Goal: Information Seeking & Learning: Learn about a topic

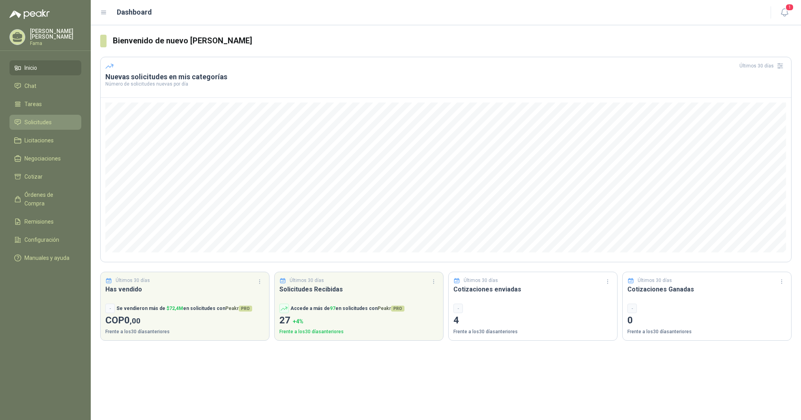
click at [20, 120] on icon at bounding box center [17, 122] width 7 height 7
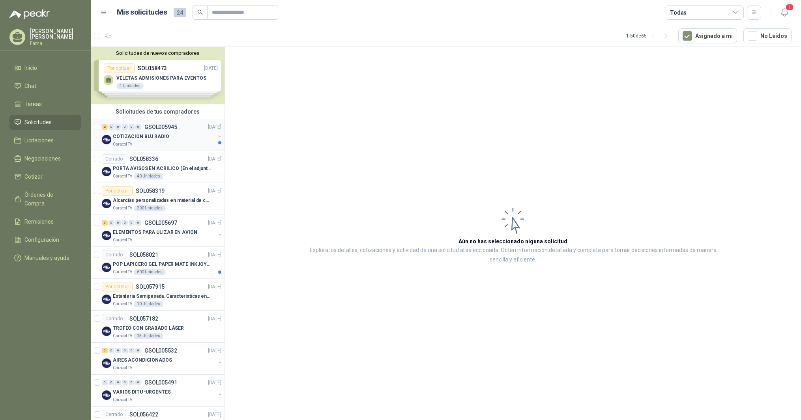
click at [130, 135] on p "COTIZACION BLU RADIO" at bounding box center [141, 136] width 56 height 7
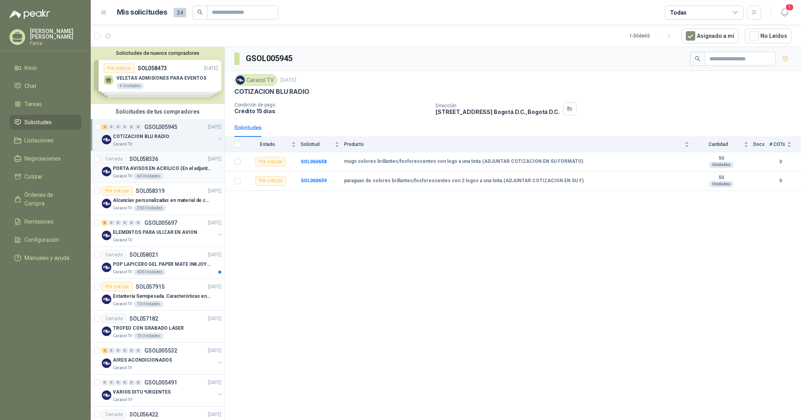
click at [148, 167] on p "PORTA AVISOS EN ACRILICO (En el adjunto mas informacion)" at bounding box center [162, 168] width 98 height 7
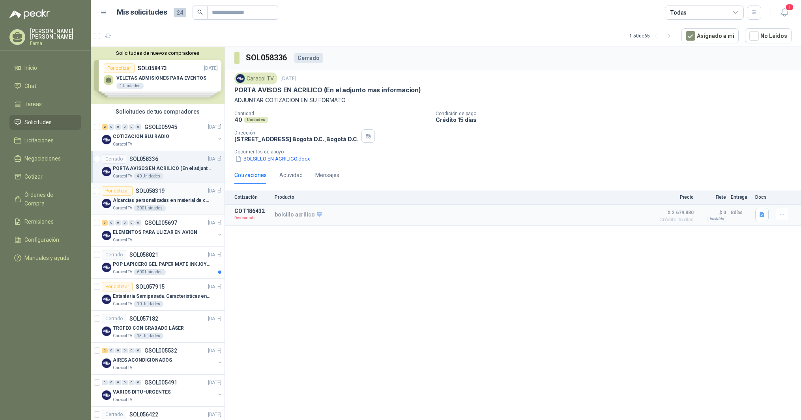
click at [166, 199] on p "Alcancías personalizadas en material de cerámica (VER ADJUNTO)" at bounding box center [162, 200] width 98 height 7
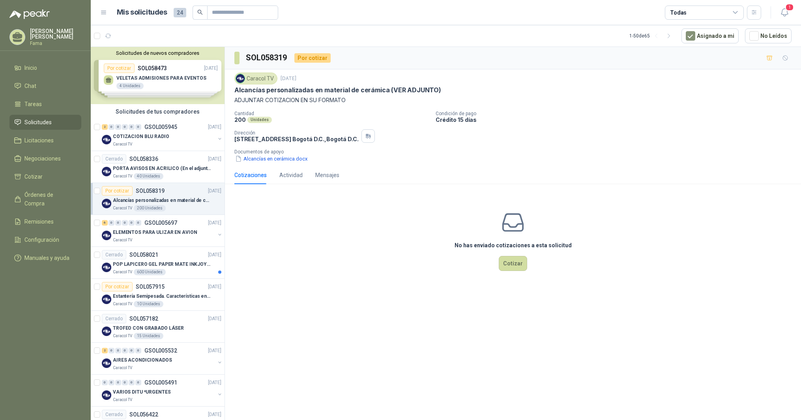
click at [148, 78] on div "Solicitudes de nuevos compradores Por cotizar SOL058473 [DATE] VELETAS ADMISION…" at bounding box center [158, 75] width 134 height 57
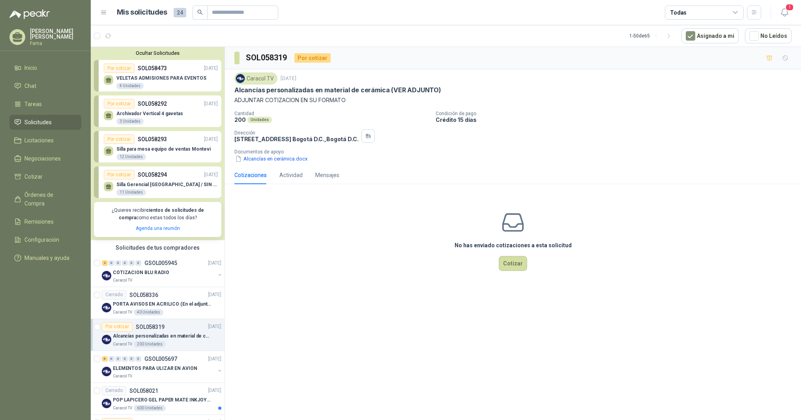
click at [135, 112] on p "Archivador Vertical 4 gavetas" at bounding box center [149, 114] width 67 height 6
